Goal: Navigation & Orientation: Understand site structure

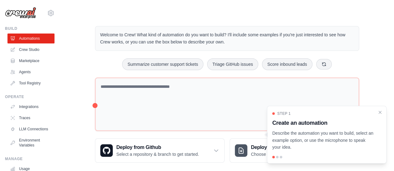
click at [93, 50] on div "Welcome to Crew! What kind of automation do you want to build? I'll include som…" at bounding box center [226, 94] width 279 height 157
click at [378, 113] on icon "Close walkthrough" at bounding box center [380, 113] width 6 height 6
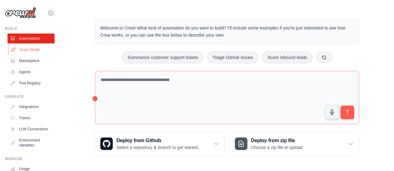
click at [34, 48] on link "Crew Studio" at bounding box center [31, 50] width 47 height 10
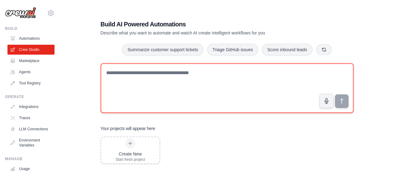
click at [211, 102] on textarea at bounding box center [226, 88] width 253 height 50
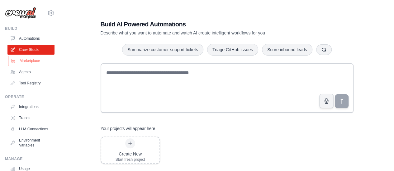
click at [32, 63] on link "Marketplace" at bounding box center [31, 61] width 47 height 10
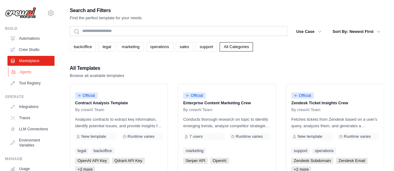
click at [27, 75] on link "Agents" at bounding box center [31, 72] width 47 height 10
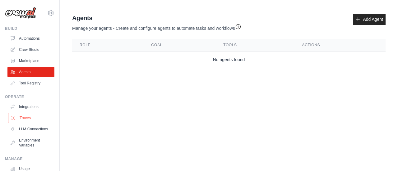
click at [29, 117] on link "Traces" at bounding box center [31, 118] width 47 height 10
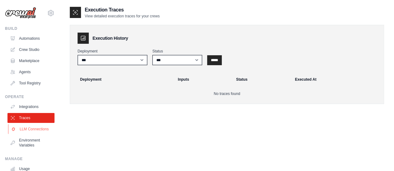
click at [29, 132] on link "LLM Connections" at bounding box center [31, 129] width 47 height 10
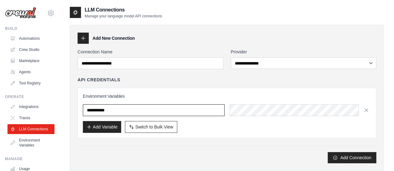
click at [126, 110] on input "text" at bounding box center [154, 111] width 142 height 12
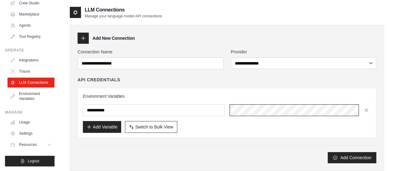
scroll to position [52, 0]
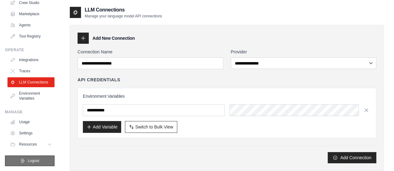
click at [32, 158] on button "Logout" at bounding box center [29, 161] width 49 height 11
